Goal: Task Accomplishment & Management: Complete application form

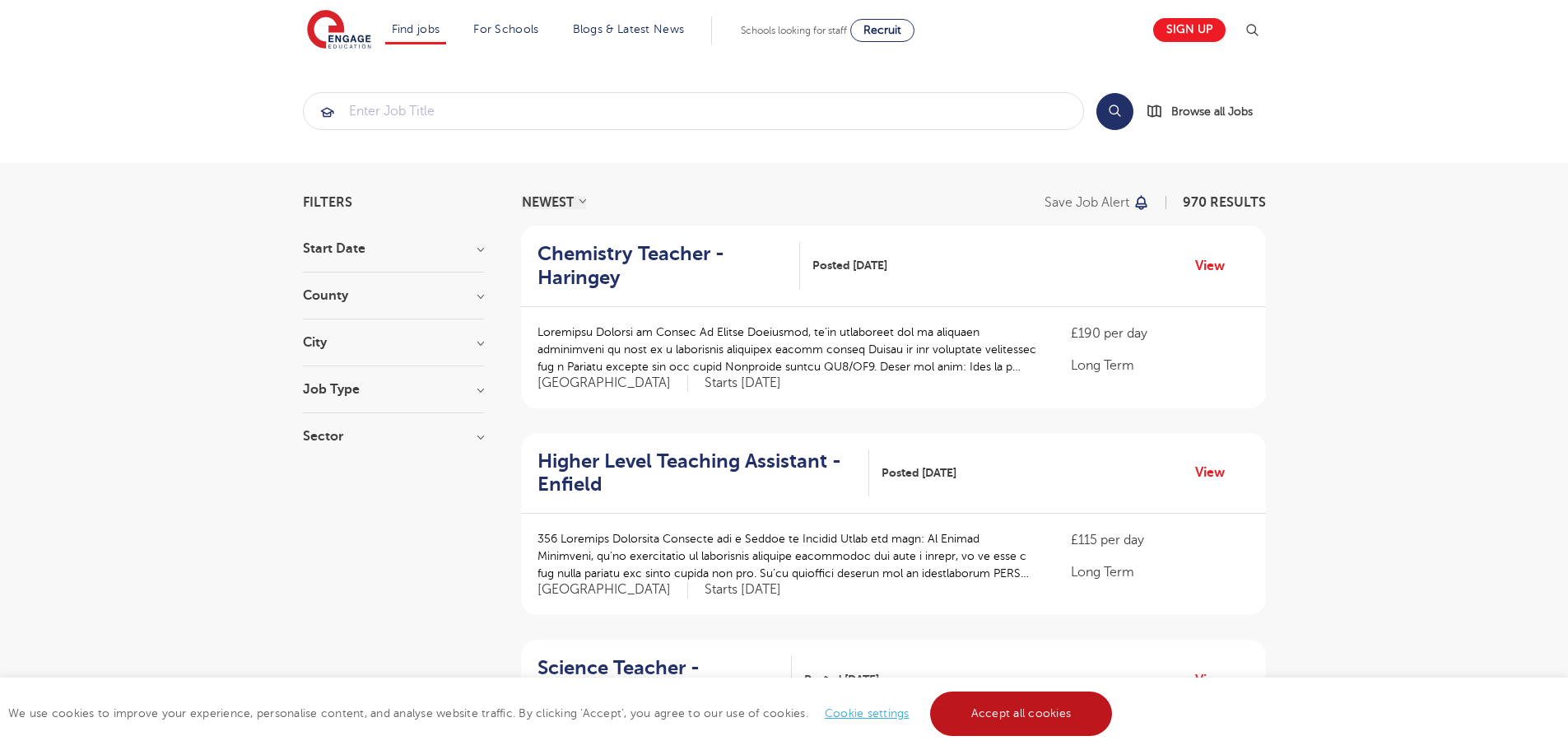
click at [1045, 716] on link "Accept all cookies" at bounding box center [1021, 713] width 183 height 44
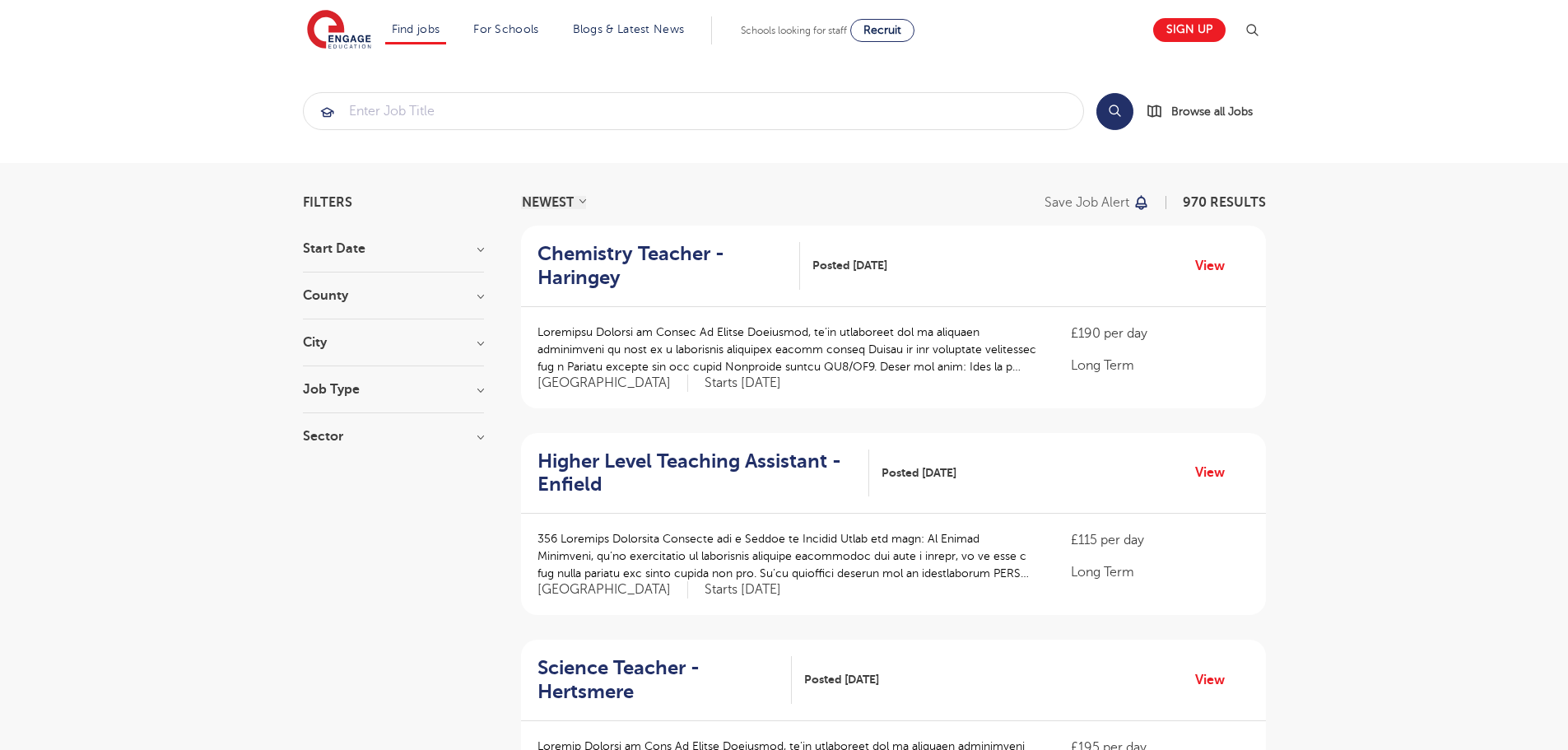
click at [395, 444] on div "Sector Long Term 477 Short Term 141 Primary 136 Secondary 95 Perm 87 Show more" at bounding box center [393, 444] width 181 height 30
click at [398, 435] on h3 "Sector" at bounding box center [393, 436] width 181 height 13
click at [392, 386] on h3 "Job Type" at bounding box center [393, 388] width 181 height 13
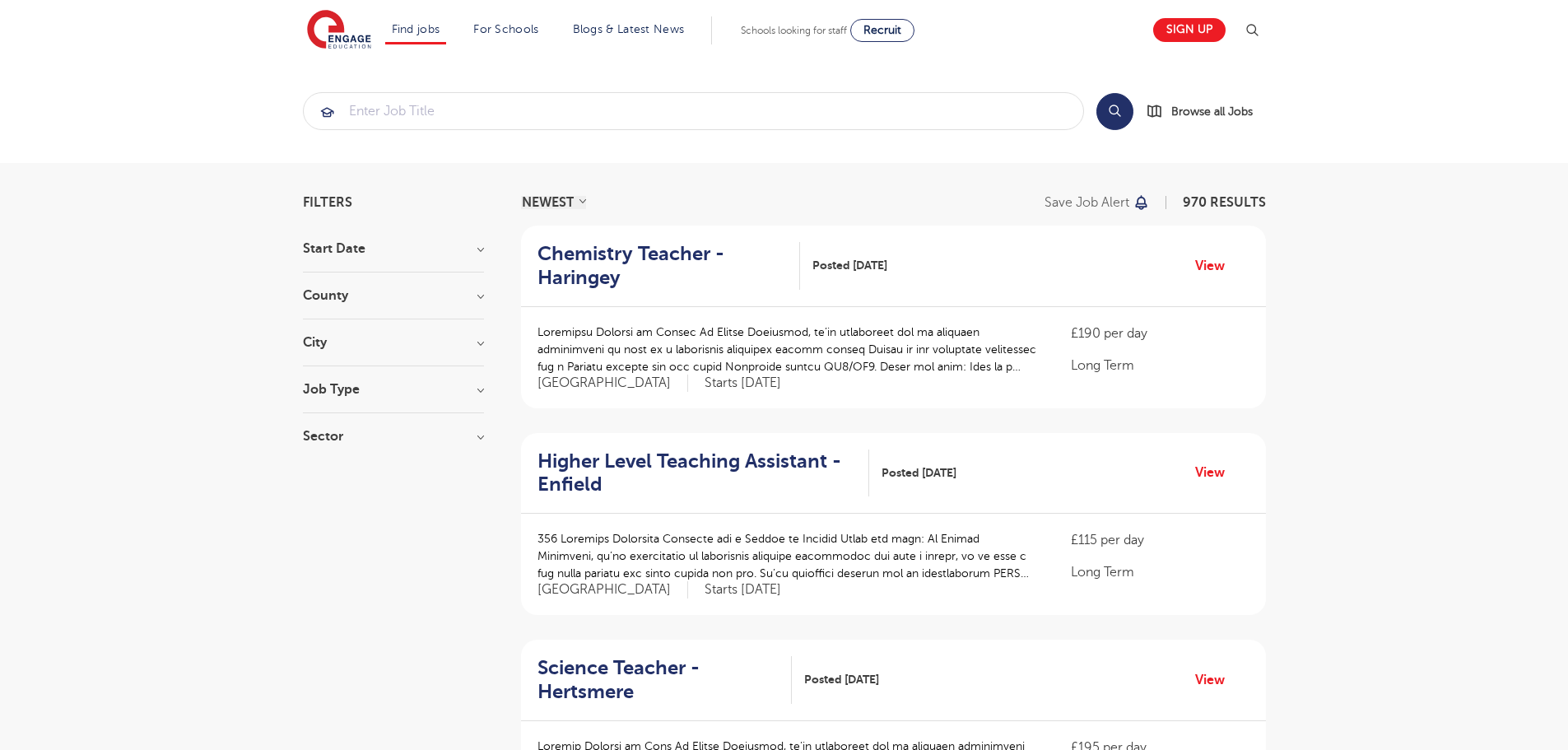
click at [387, 352] on div "City Hounslow 72 Leeds 47 Ealing 36 Wandsworth 35 Broxbourne 34 Show more" at bounding box center [393, 351] width 181 height 31
click at [388, 348] on h3 "City" at bounding box center [393, 341] width 181 height 13
click at [393, 289] on h3 "County" at bounding box center [393, 295] width 181 height 13
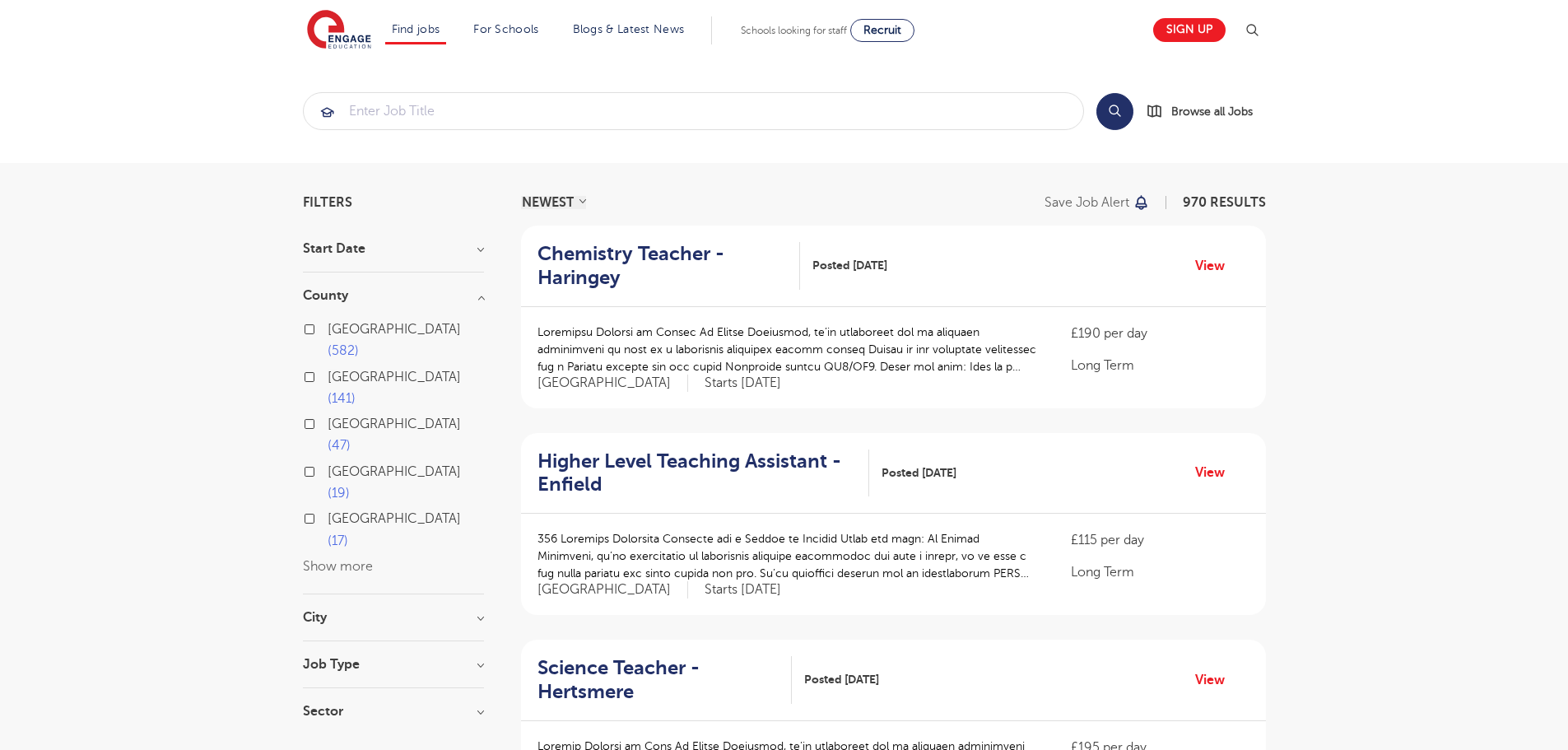
click at [392, 296] on h3 "County" at bounding box center [393, 295] width 181 height 13
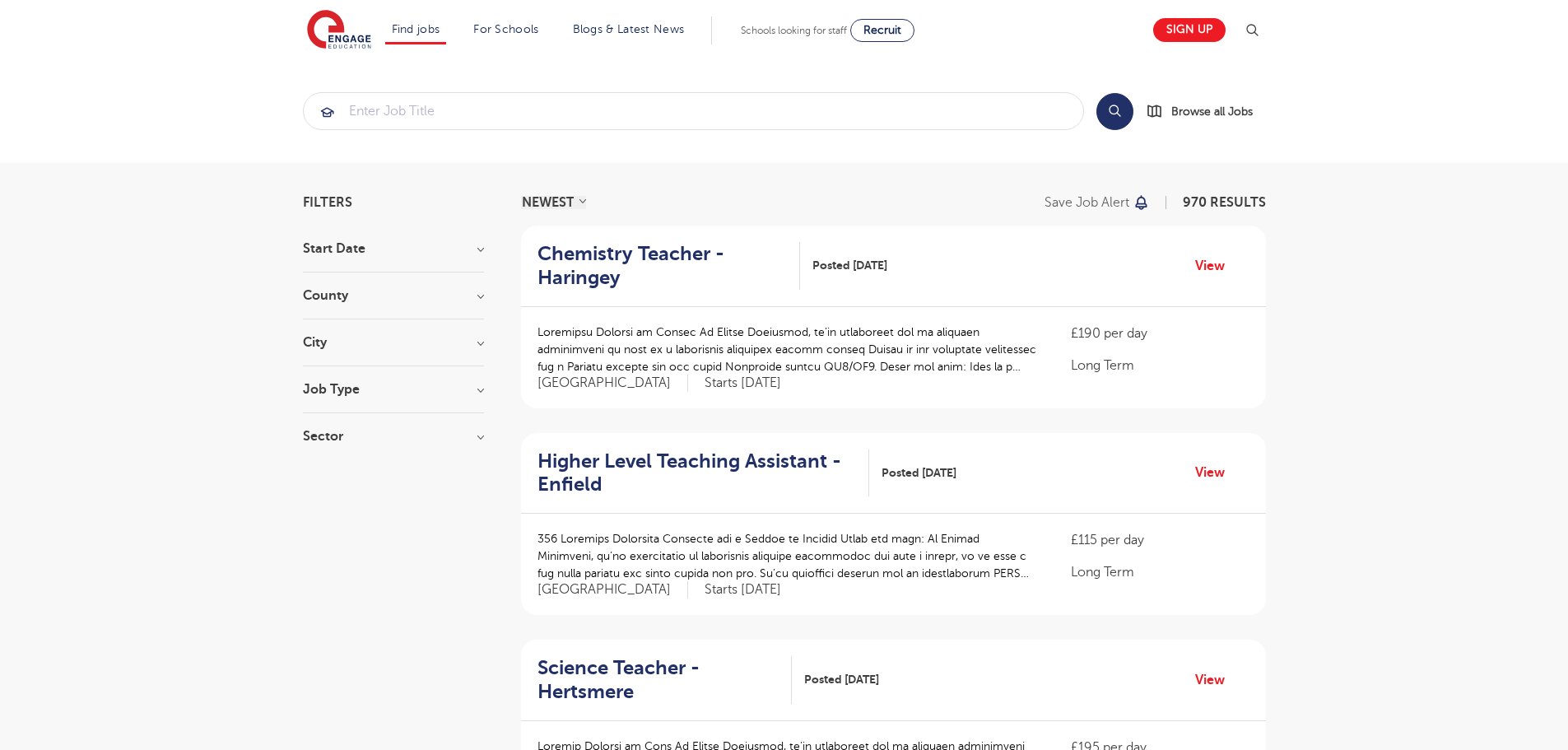
click at [393, 259] on div "Start Date October 135 November 120 January 9 December 1 Show more" at bounding box center [393, 257] width 181 height 31
click at [394, 253] on h3 "Start Date" at bounding box center [393, 248] width 181 height 13
click at [399, 249] on h3 "Start Date" at bounding box center [393, 248] width 181 height 13
click at [1186, 111] on span "Browse all Jobs" at bounding box center [1213, 112] width 82 height 19
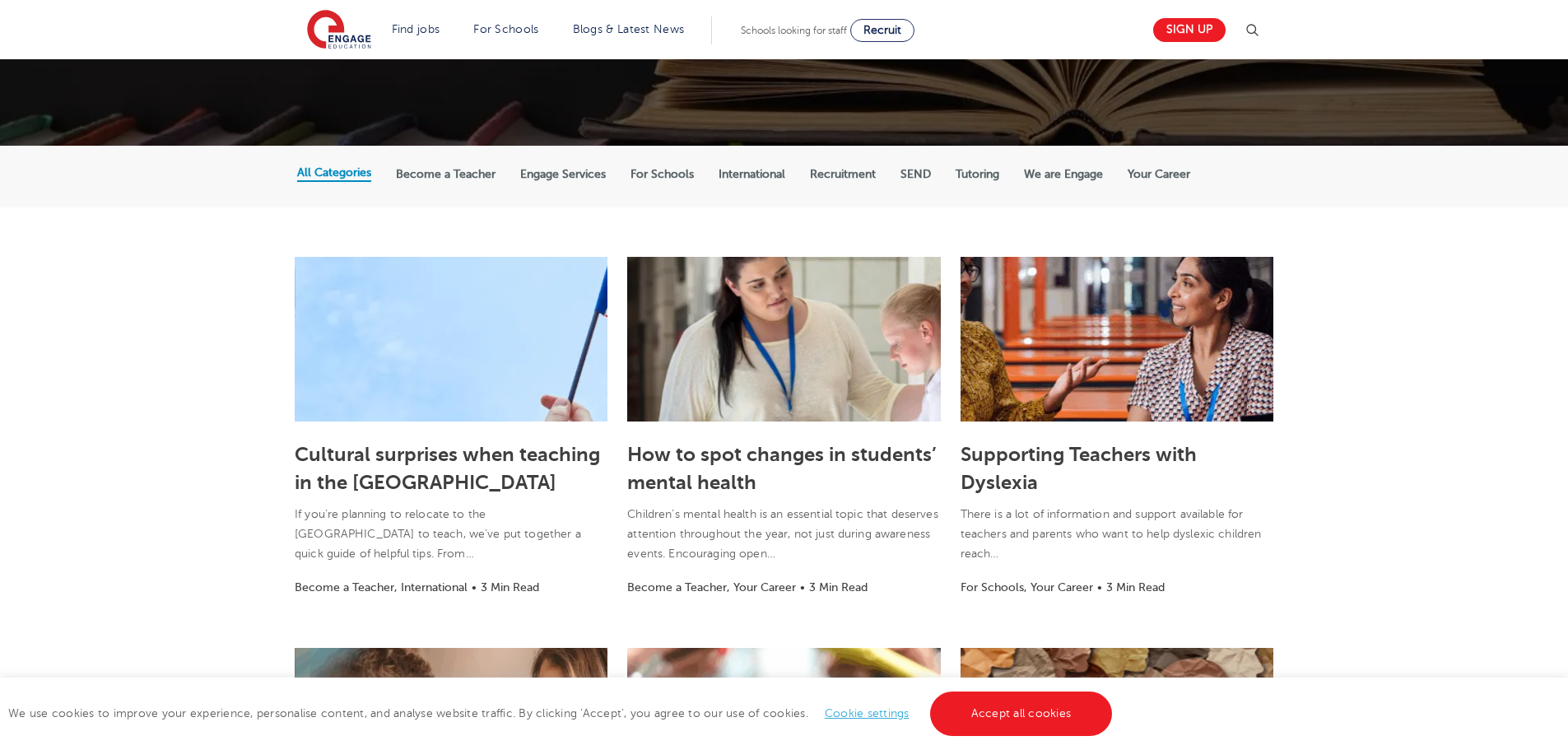
scroll to position [245, 0]
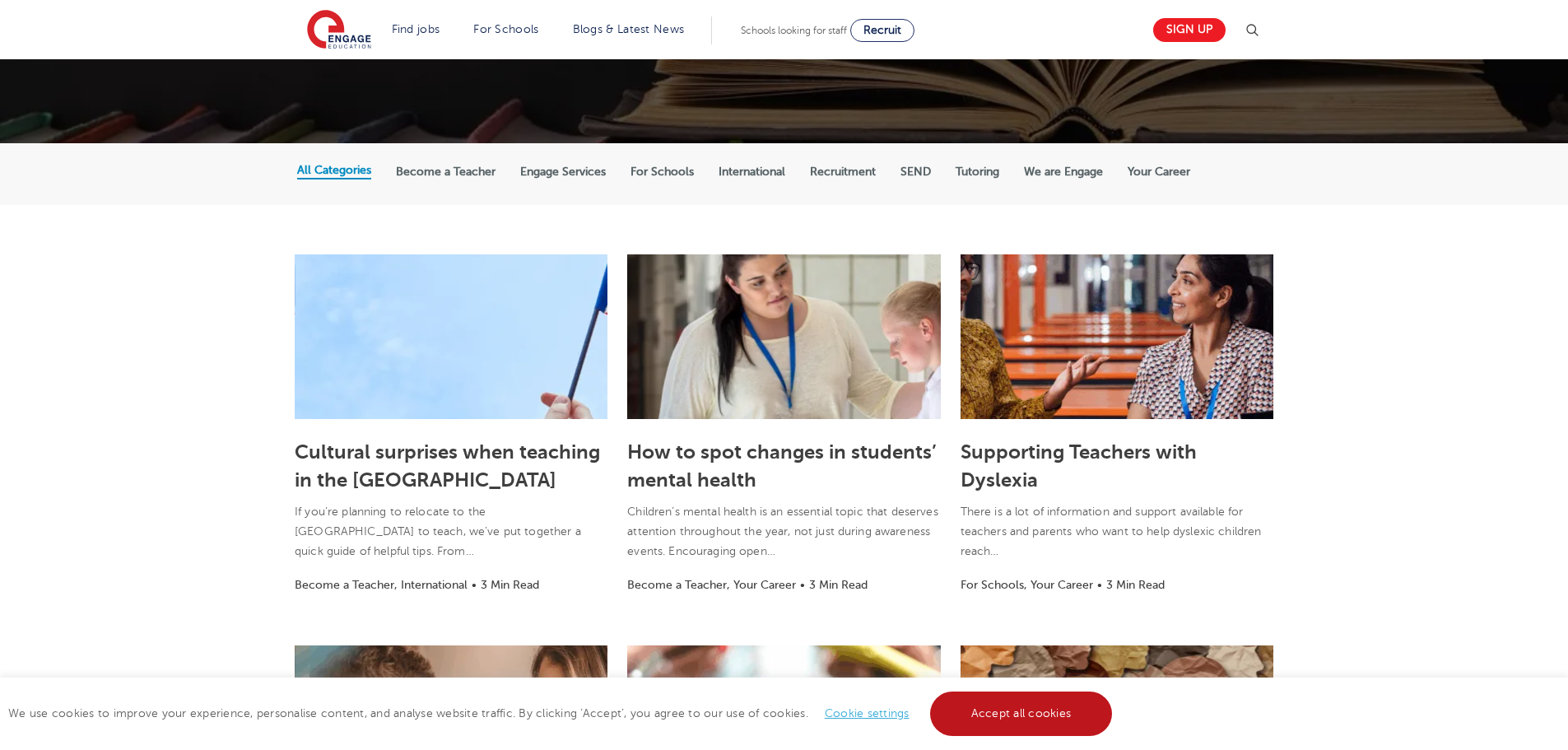
click at [1004, 712] on link "Accept all cookies" at bounding box center [1021, 713] width 183 height 44
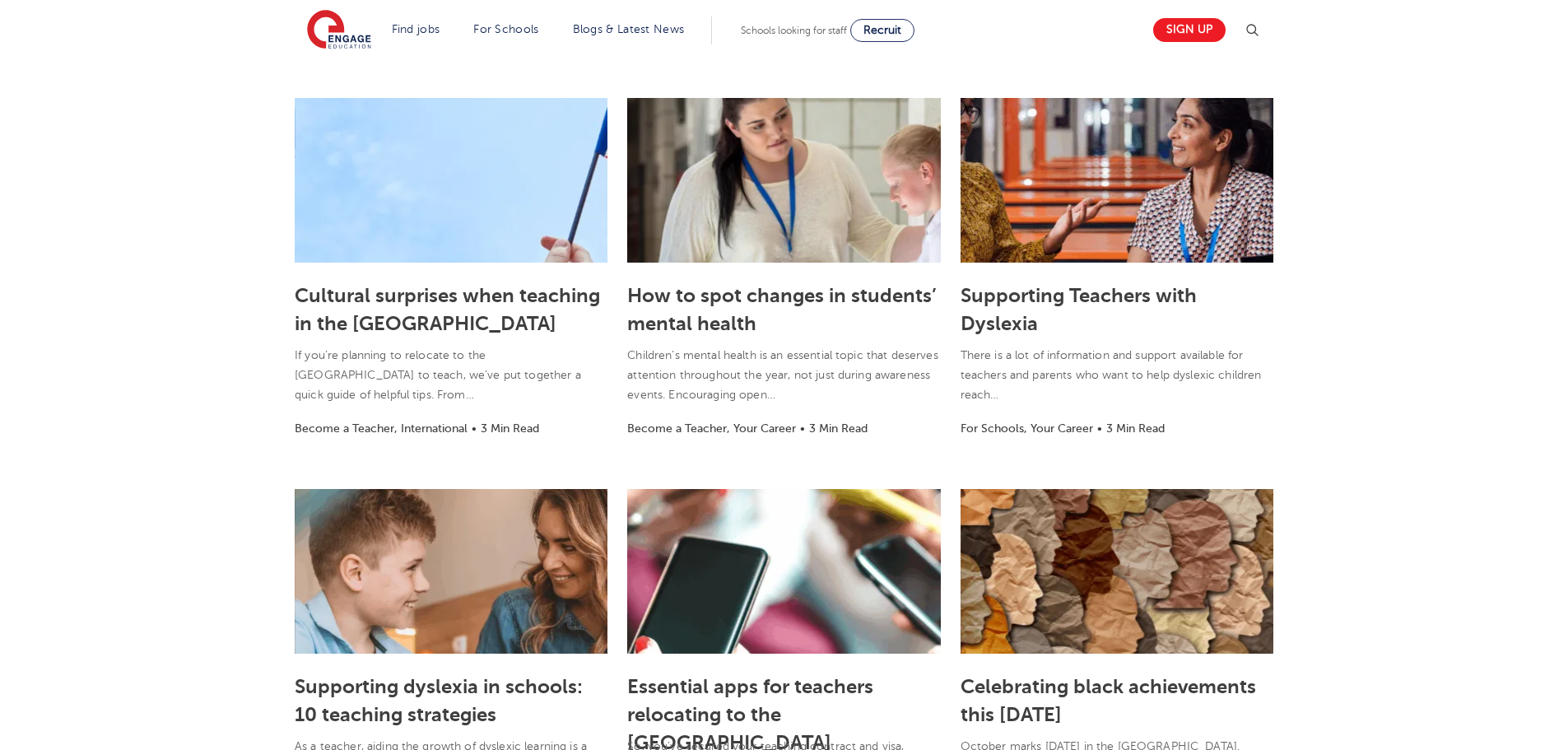
scroll to position [406, 0]
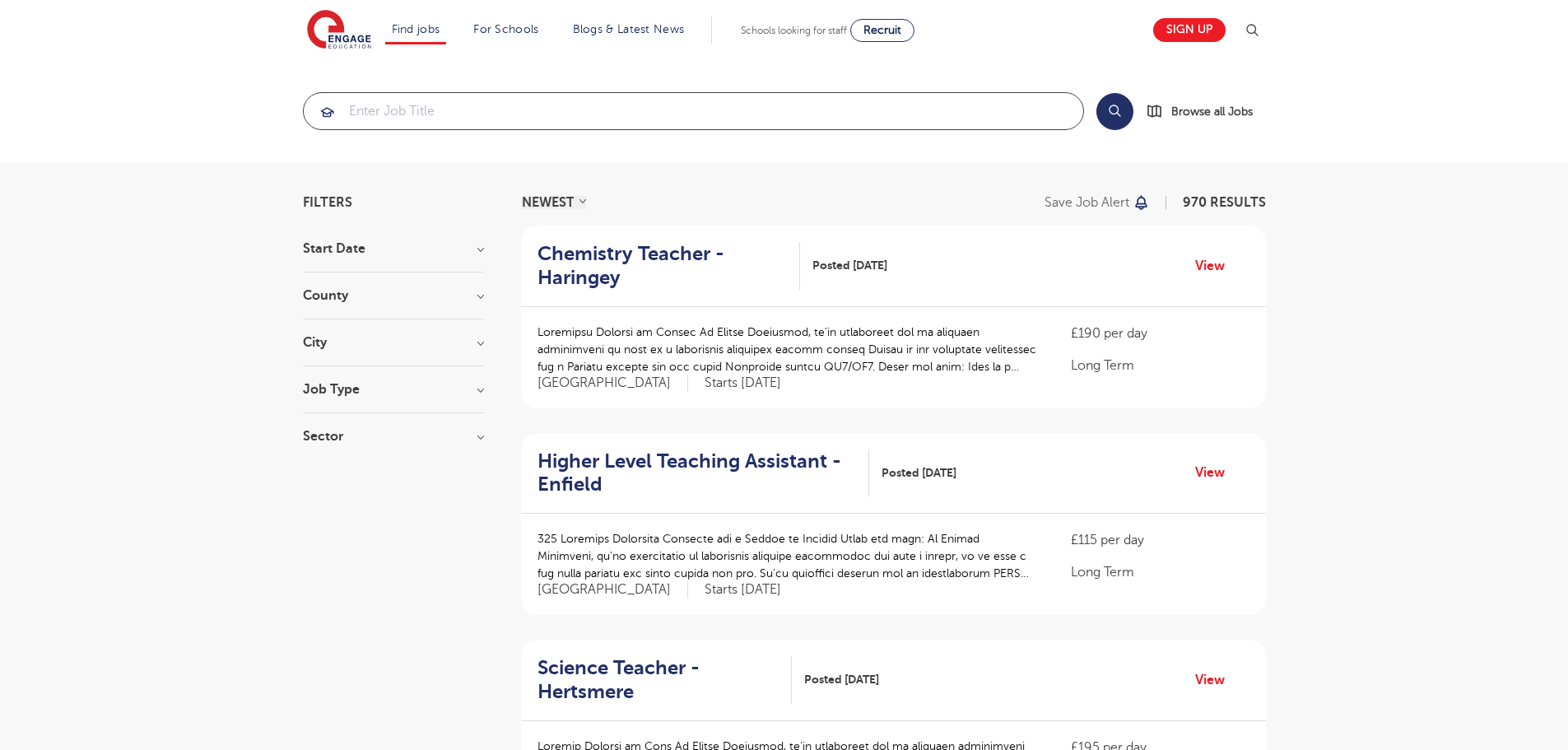
click at [393, 117] on input "search" at bounding box center [693, 111] width 779 height 37
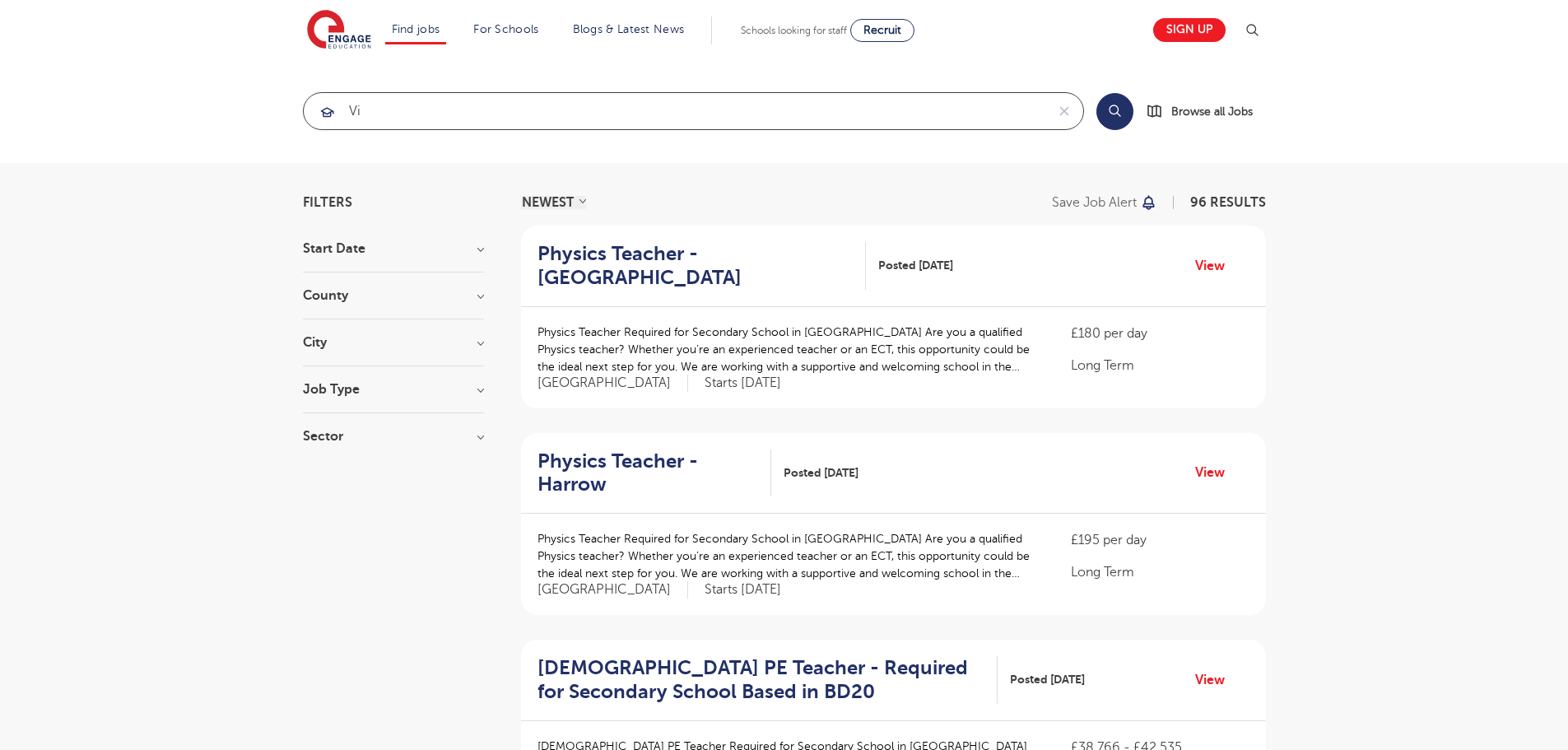
type input "v"
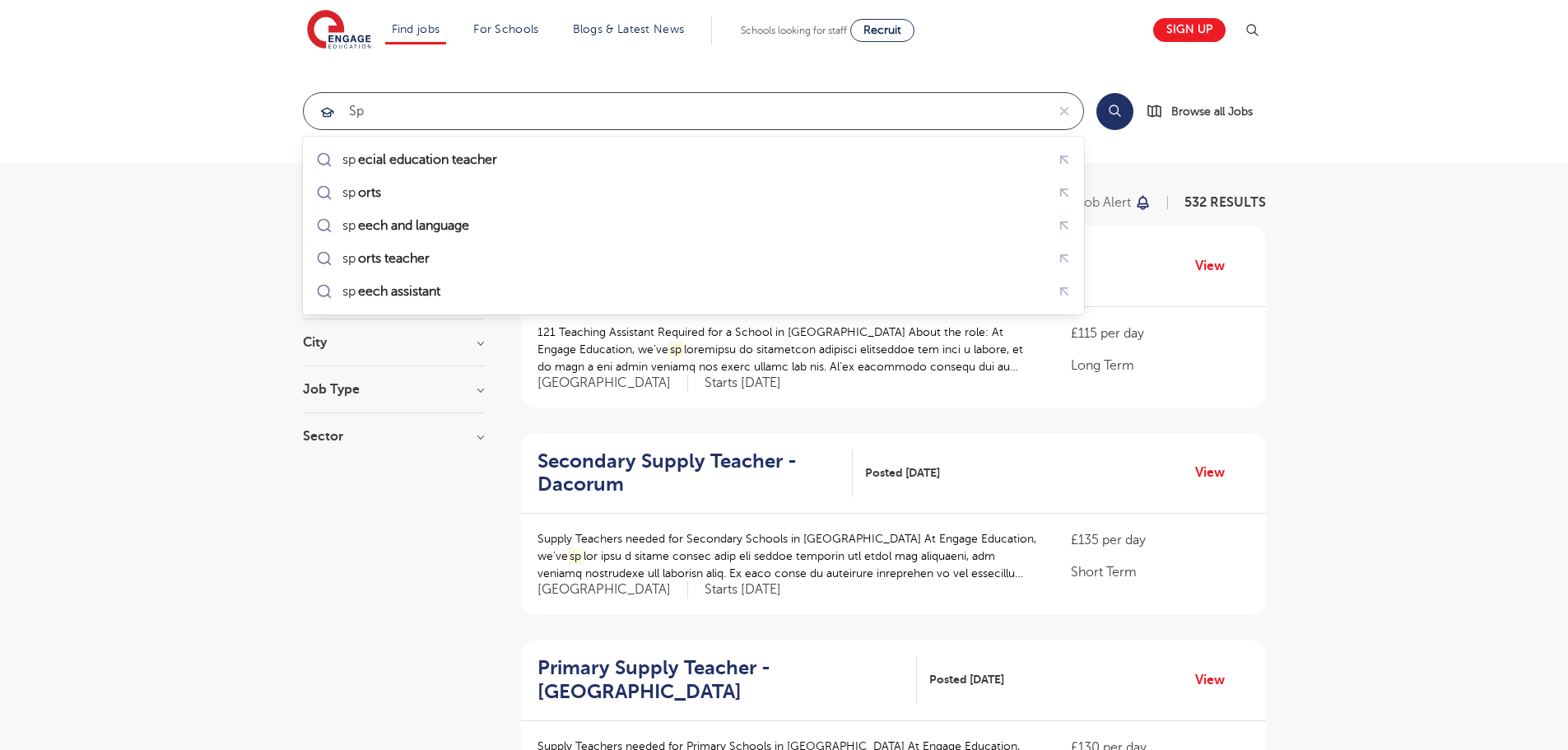
type input "s"
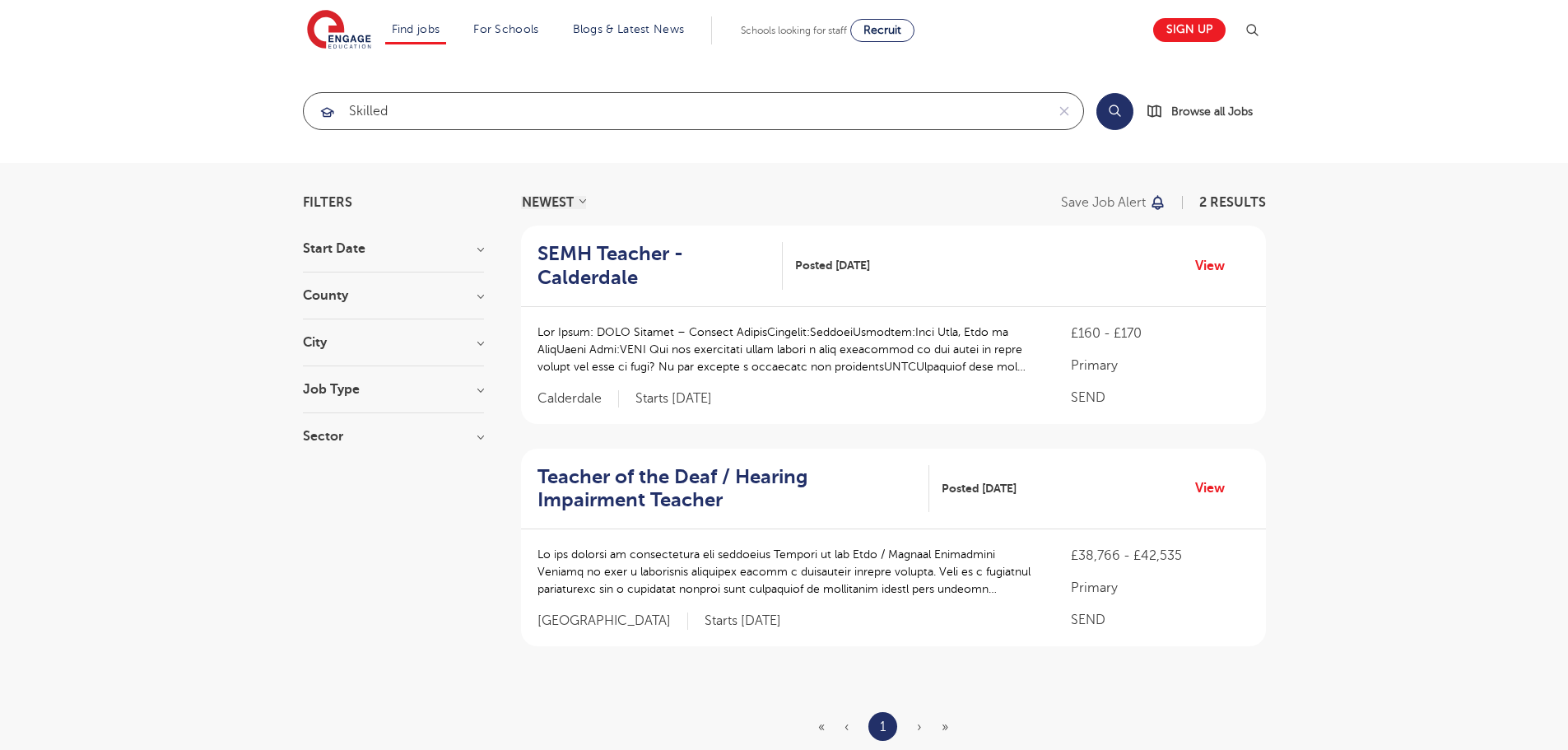
type input "skilled"
click at [586, 260] on h2 "SEMH Teacher - Calderdale" at bounding box center [654, 266] width 233 height 48
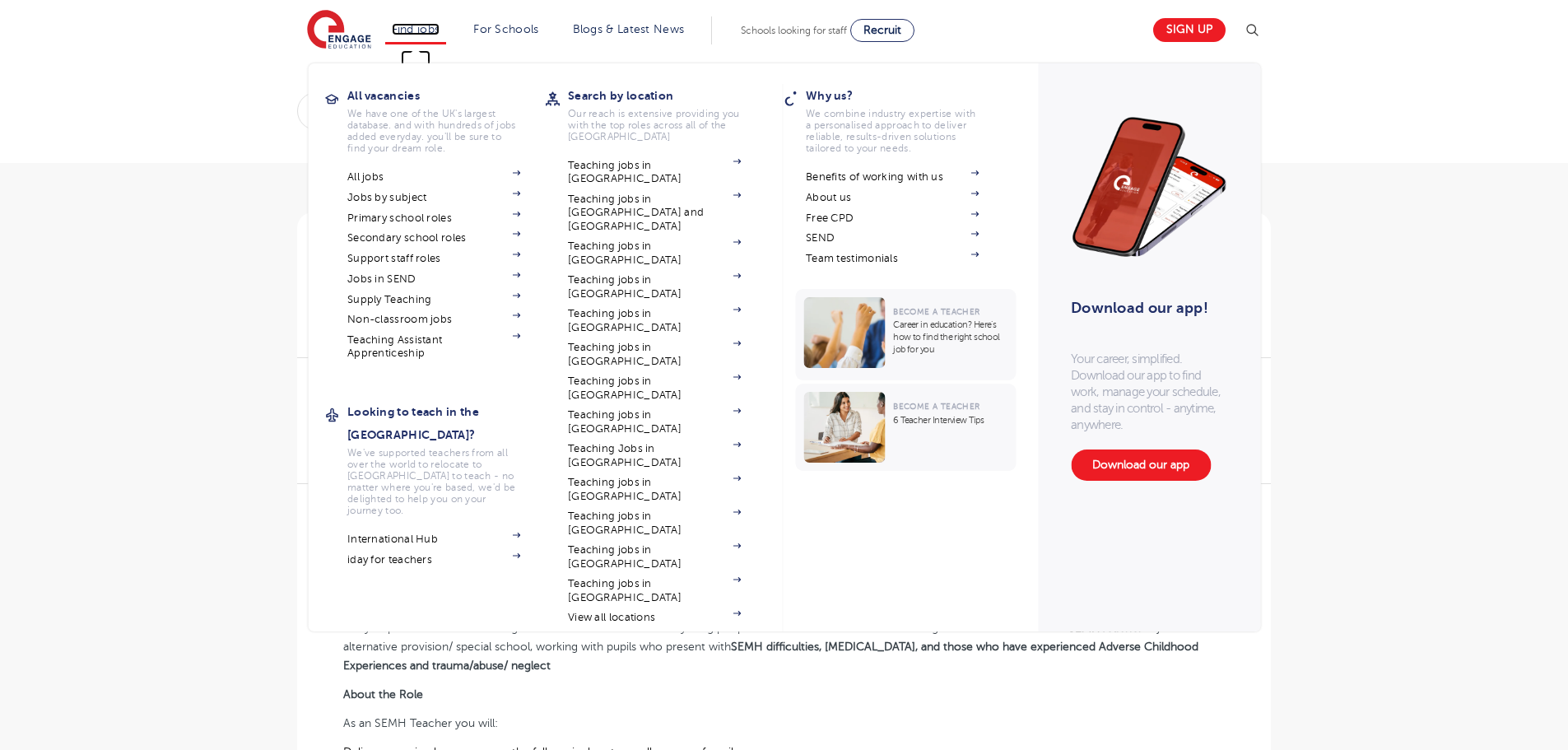
click at [432, 28] on link "Find jobs" at bounding box center [416, 29] width 49 height 12
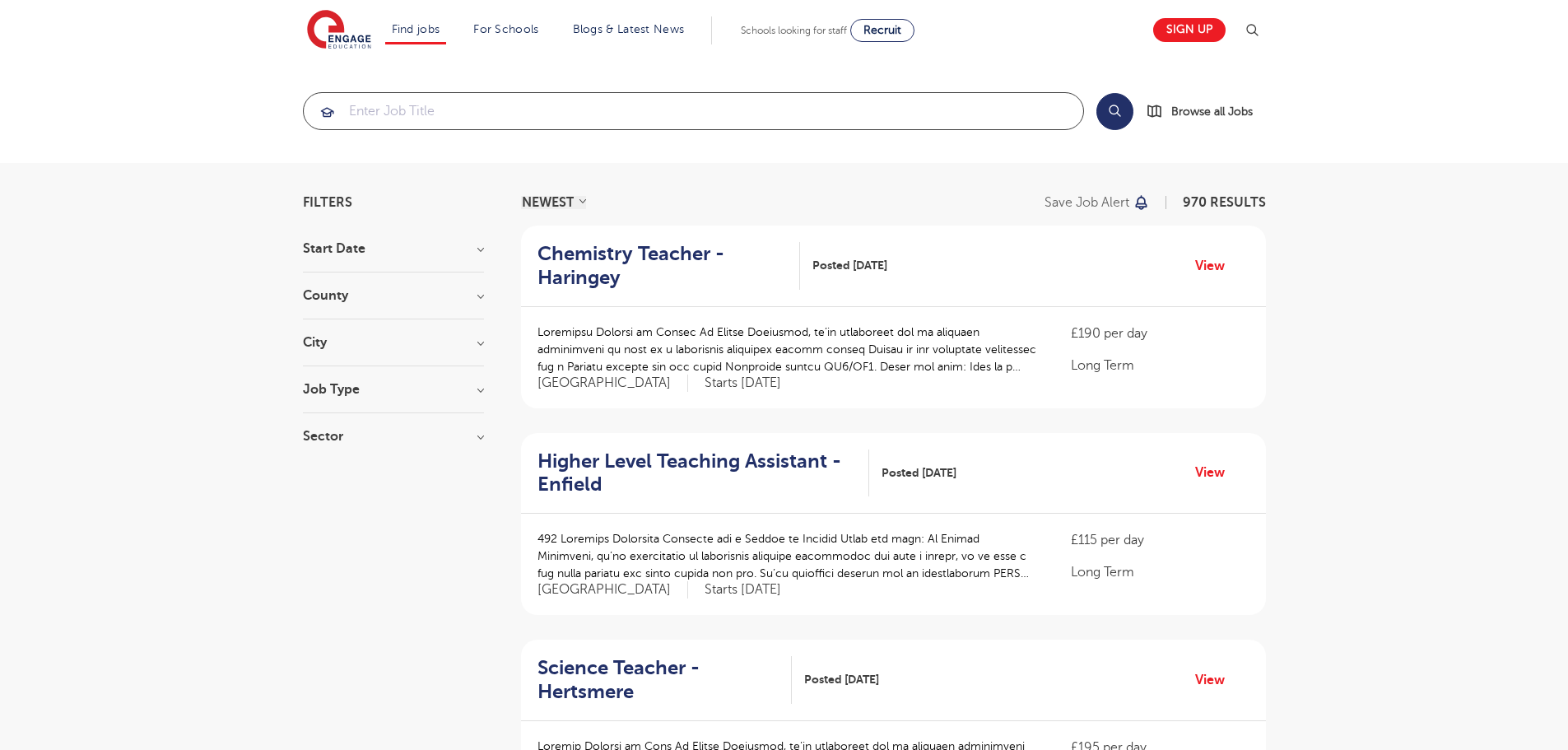
click at [375, 117] on input "search" at bounding box center [693, 111] width 779 height 37
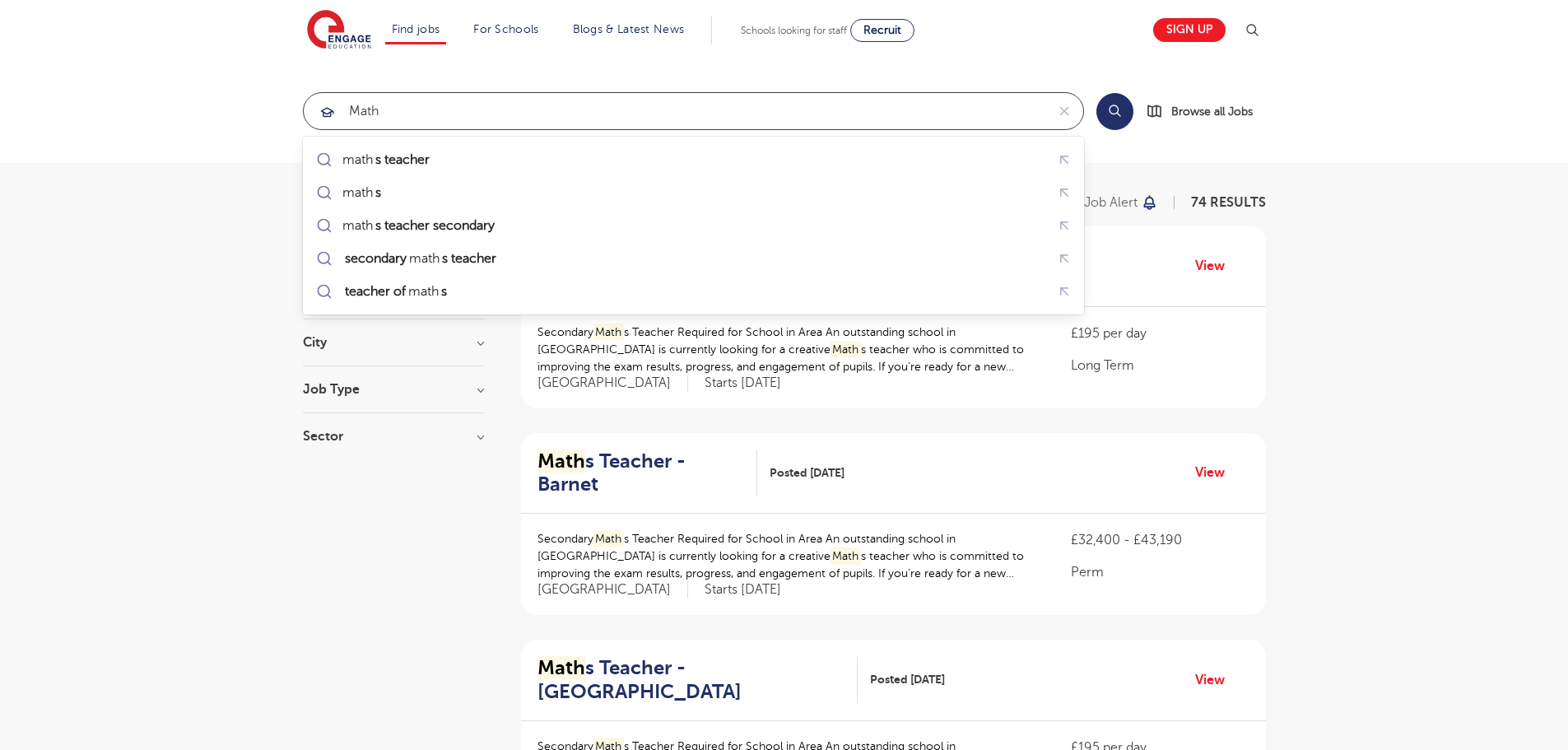
type input "math"
click button "Submit" at bounding box center [0, 0] width 0 height 0
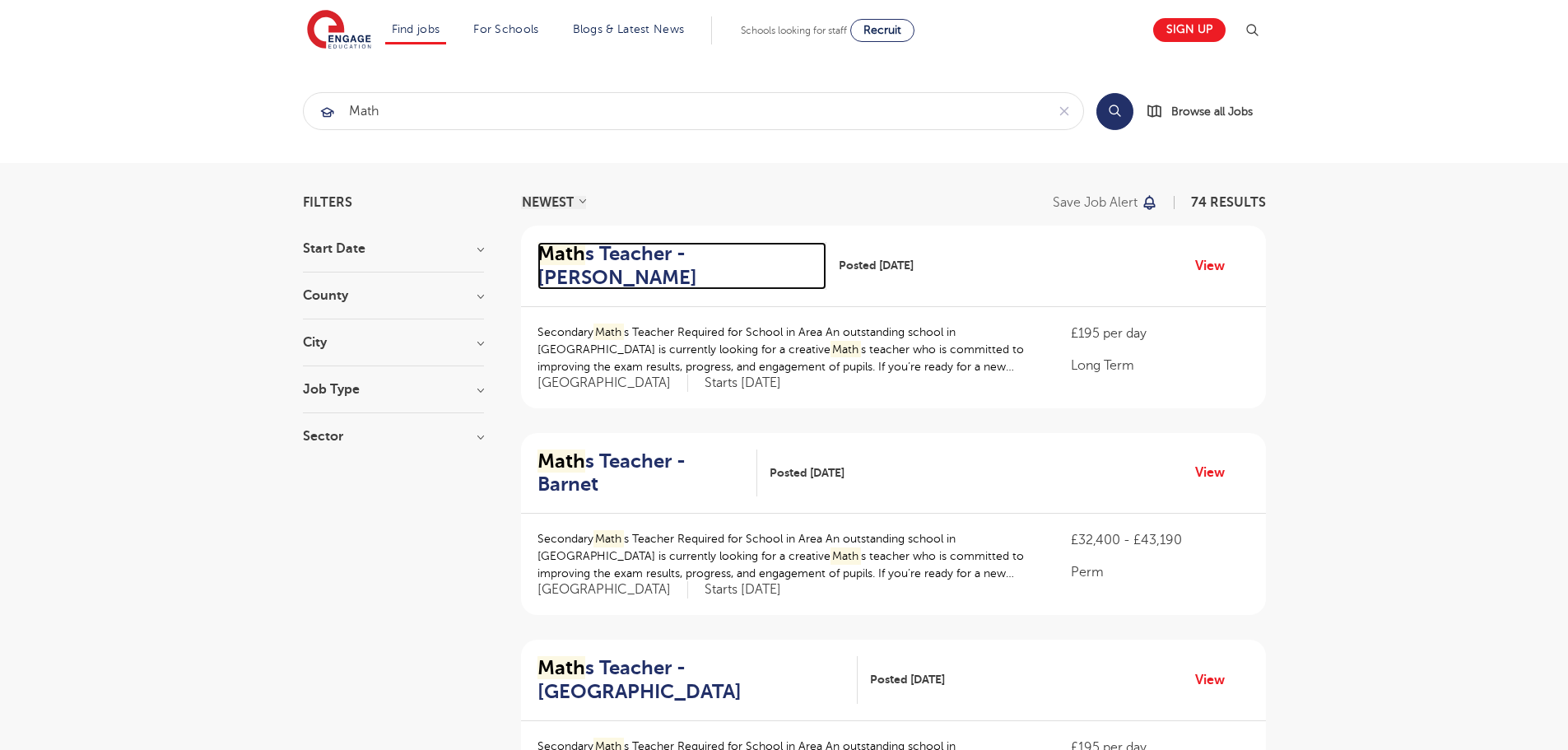
click at [600, 249] on h2 "Math s Teacher - Hackney" at bounding box center [675, 266] width 276 height 48
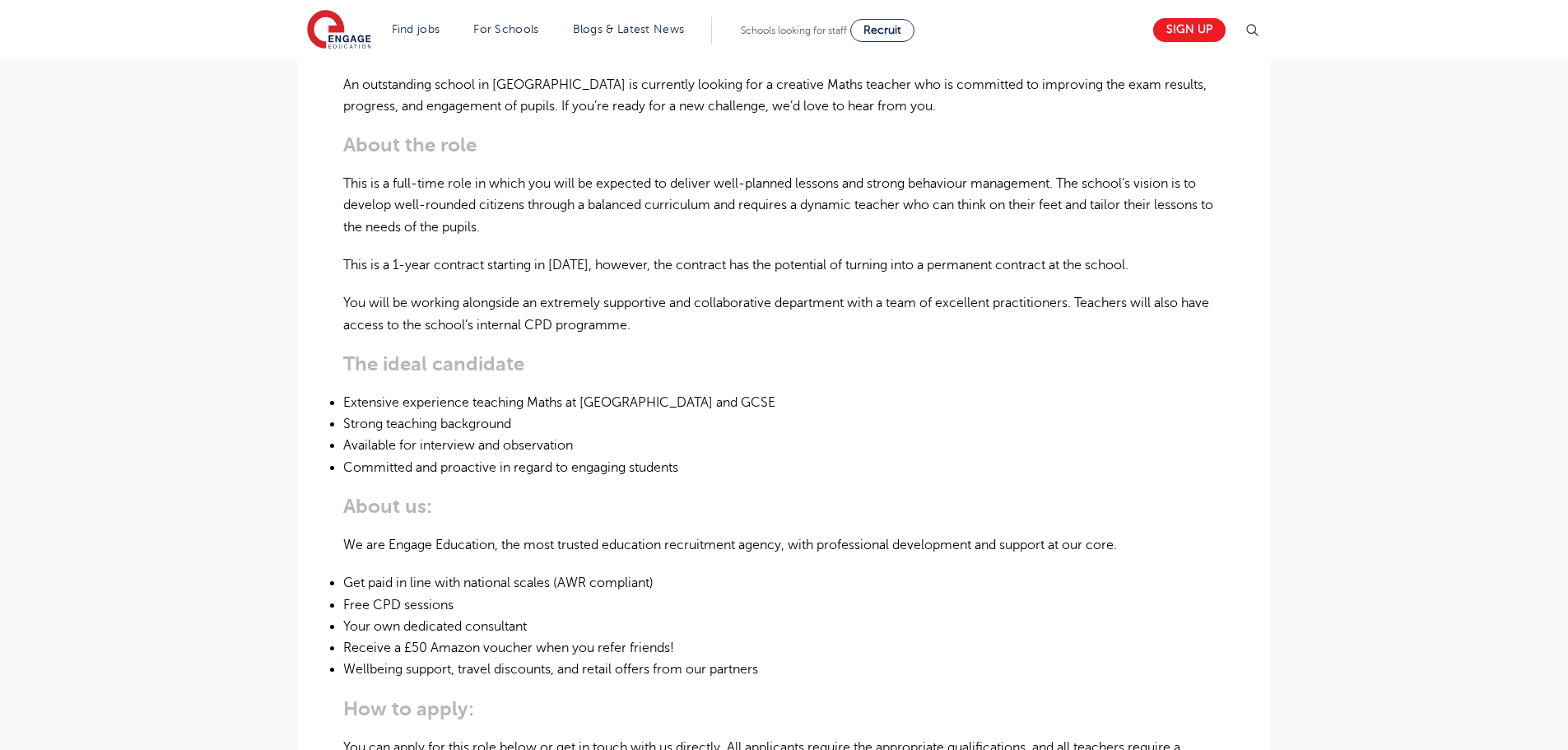
scroll to position [494, 0]
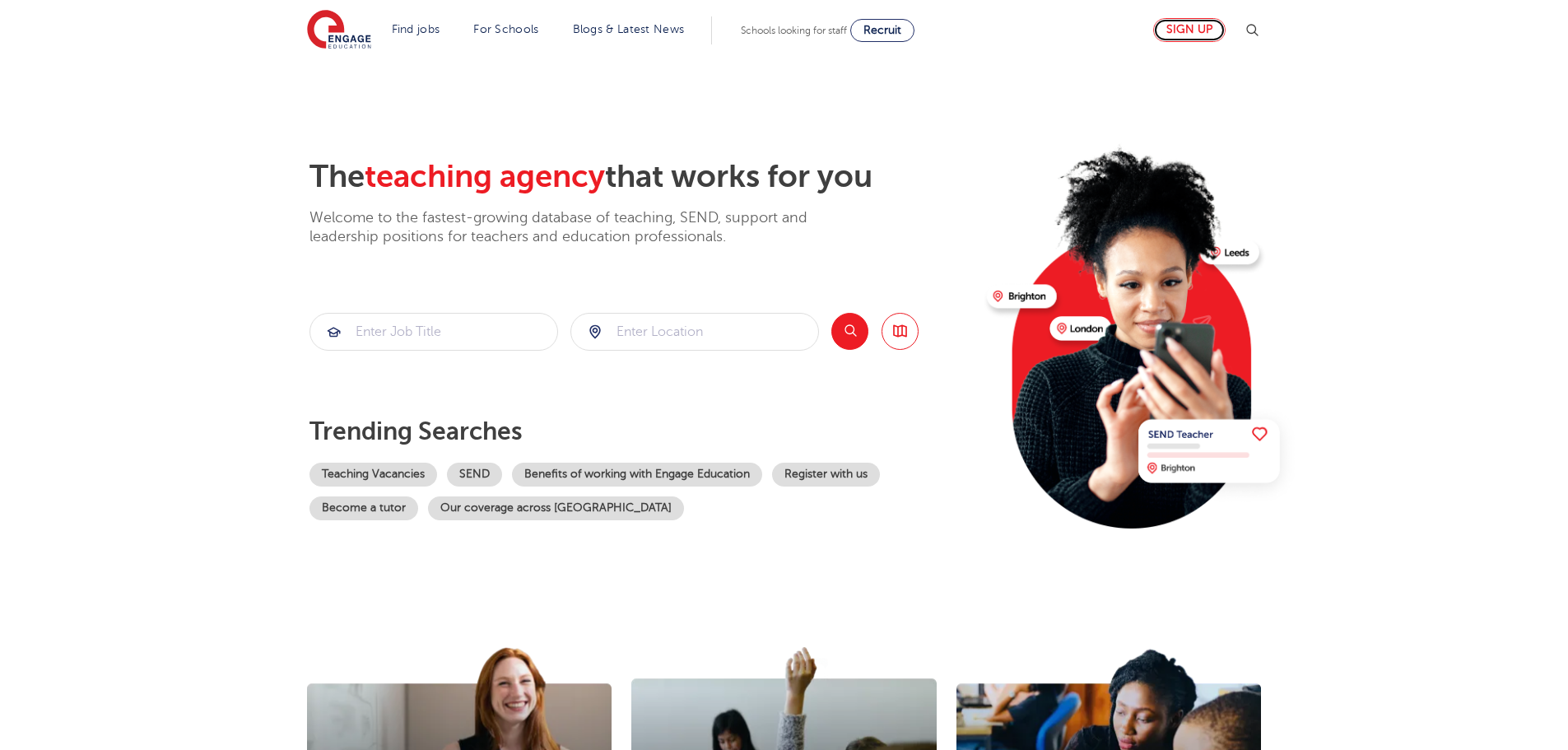
click at [1219, 32] on link "Sign up" at bounding box center [1189, 30] width 72 height 24
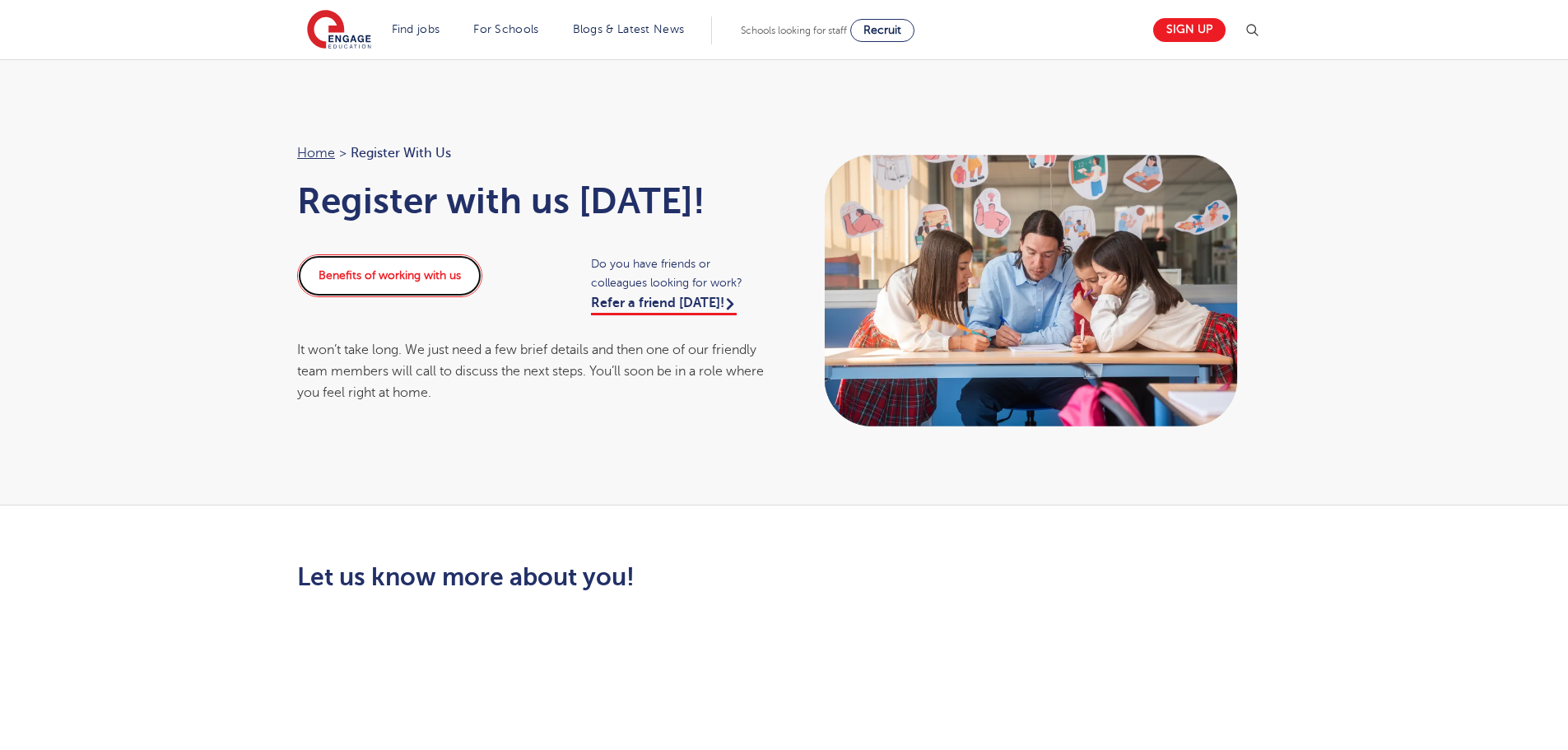
click at [443, 284] on link "Benefits of working with us" at bounding box center [389, 276] width 185 height 43
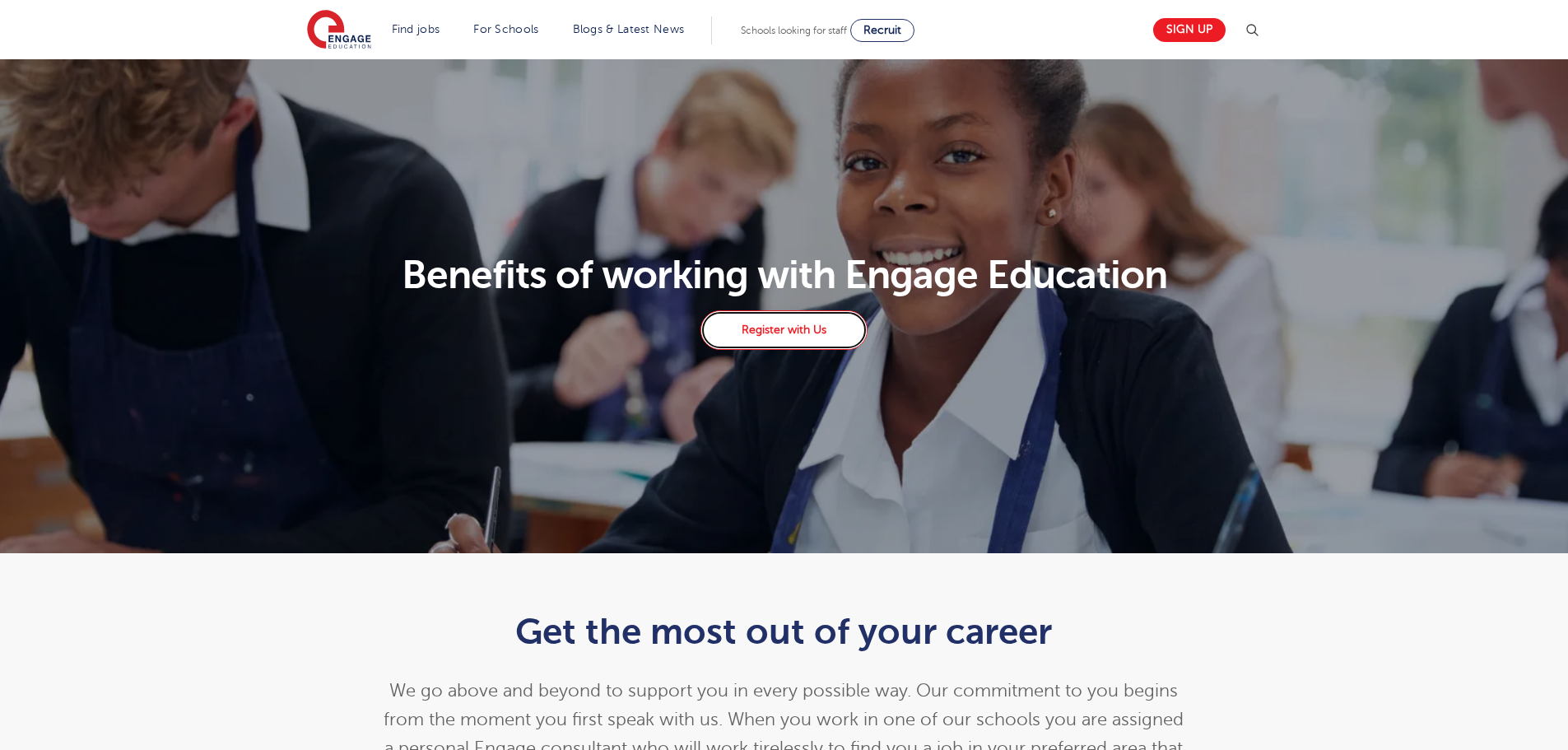
click at [818, 345] on link "Register with Us" at bounding box center [784, 329] width 166 height 39
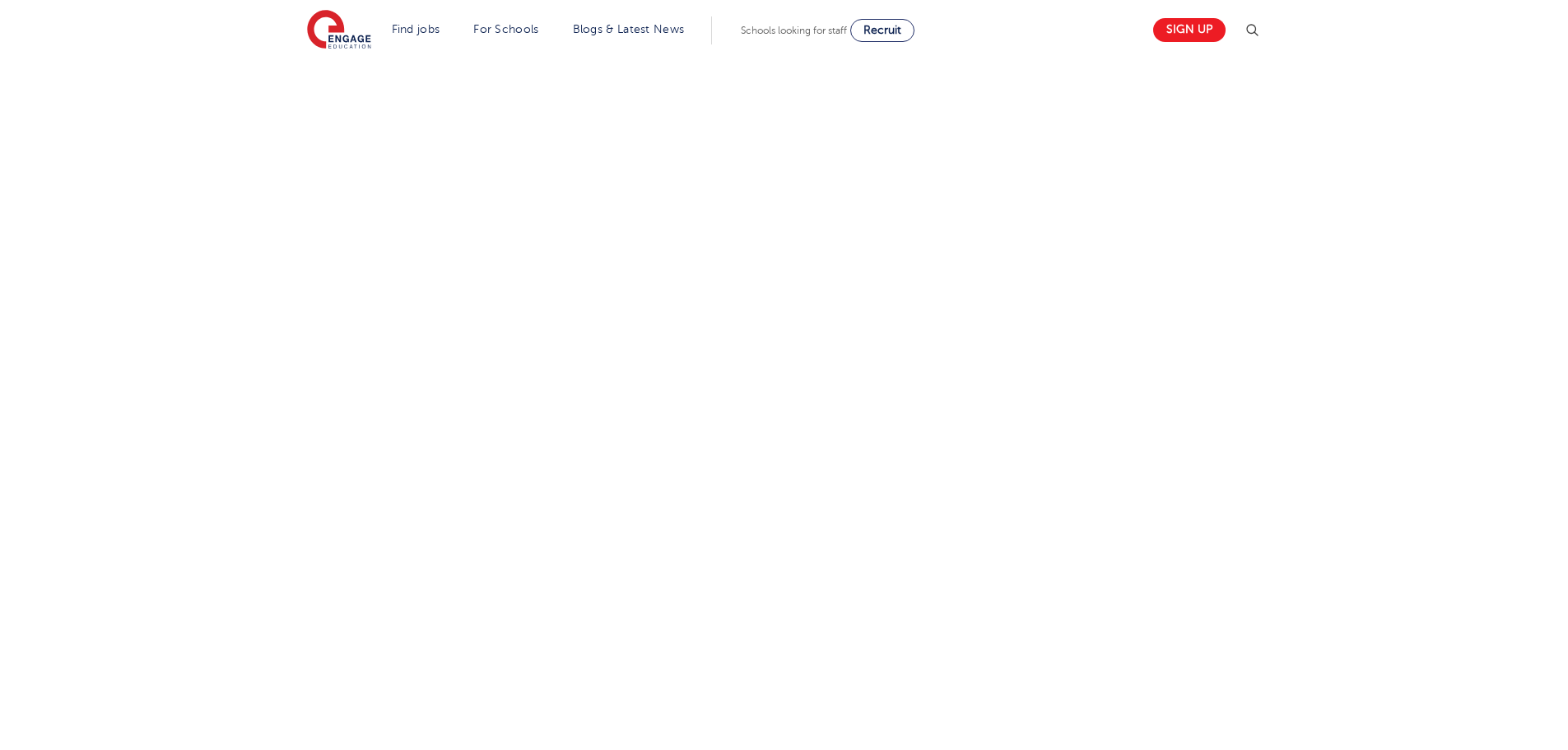
scroll to position [740, 0]
click at [1016, 463] on div "Let us know more about you!" at bounding box center [784, 274] width 999 height 903
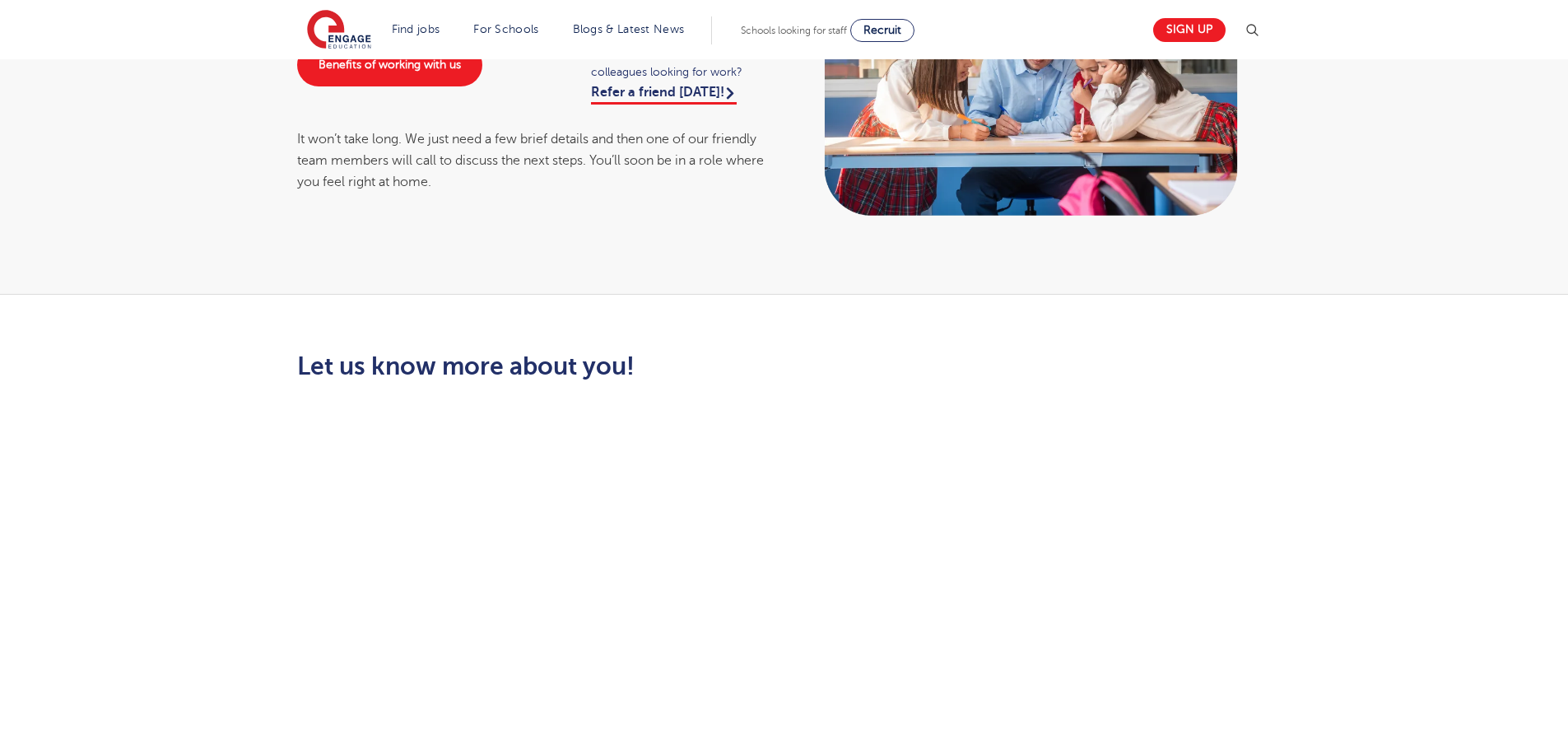
scroll to position [198, 0]
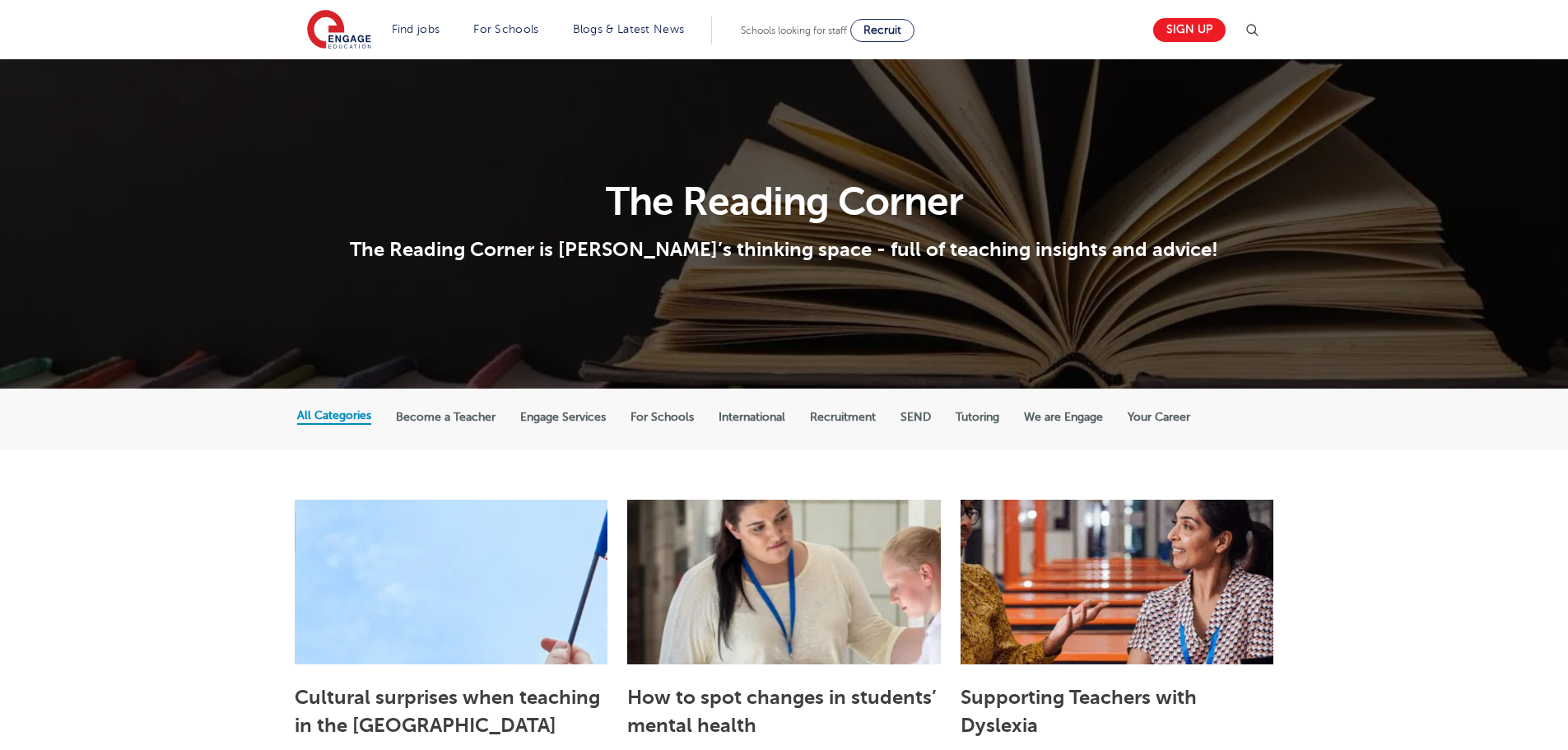
scroll to position [406, 0]
